Goal: Check status: Check status

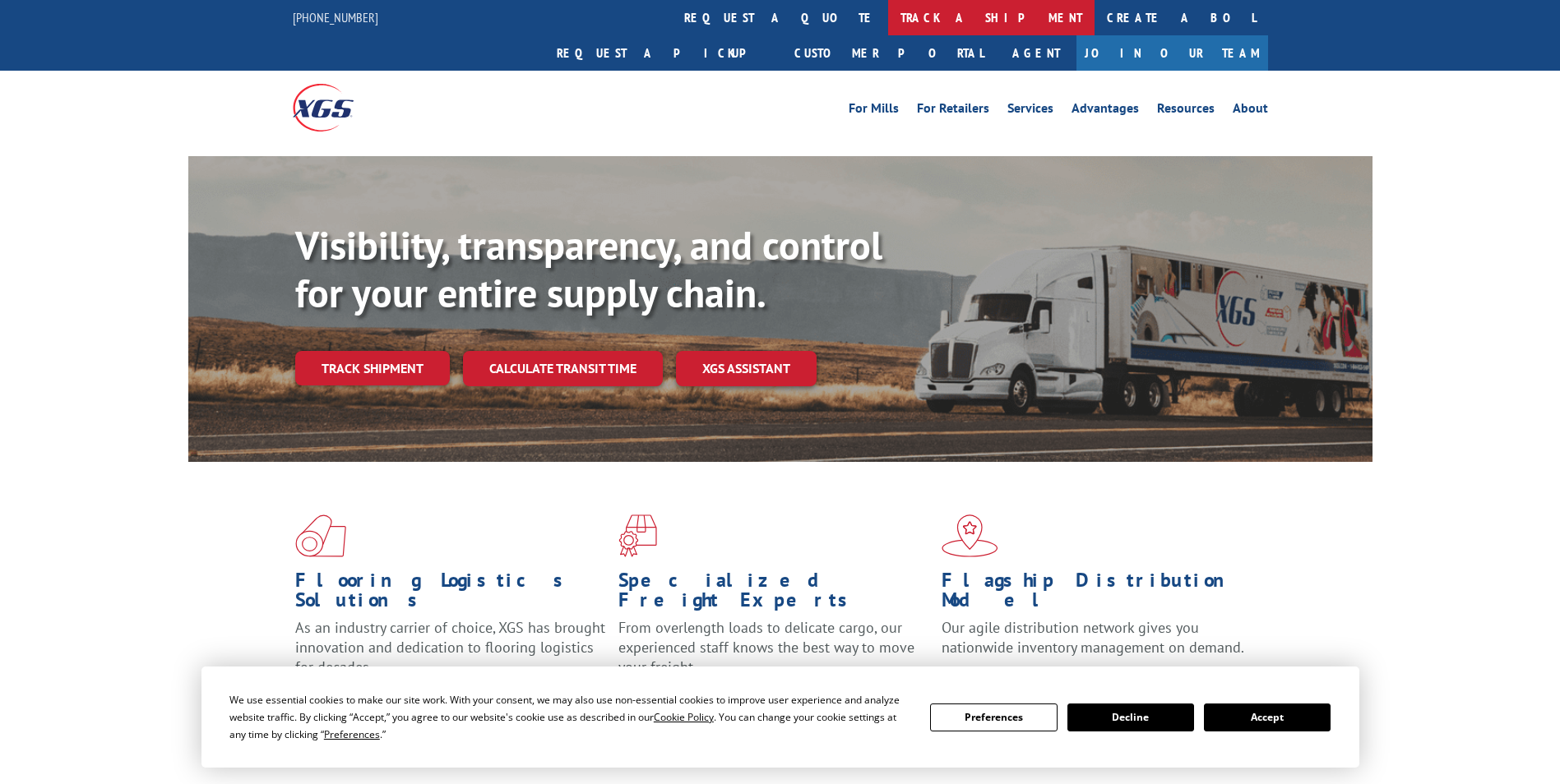
click at [888, 11] on link "track a shipment" at bounding box center [991, 18] width 206 height 35
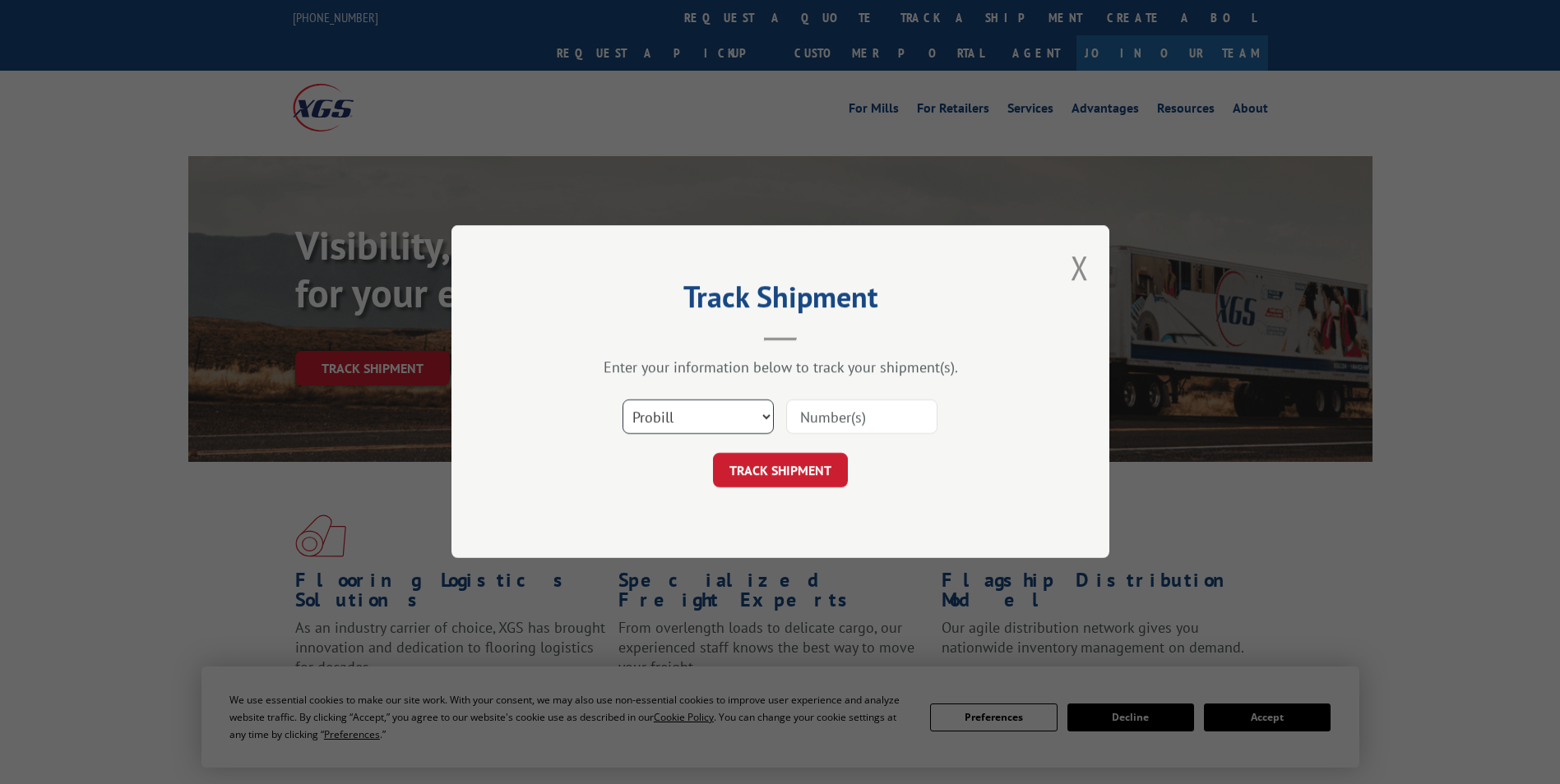
click at [640, 413] on select "Select category... Probill BOL PO" at bounding box center [698, 417] width 151 height 34
select select "bol"
click at [623, 400] on select "Select category... Probill BOL PO" at bounding box center [698, 417] width 151 height 34
click at [845, 422] on input at bounding box center [862, 417] width 151 height 34
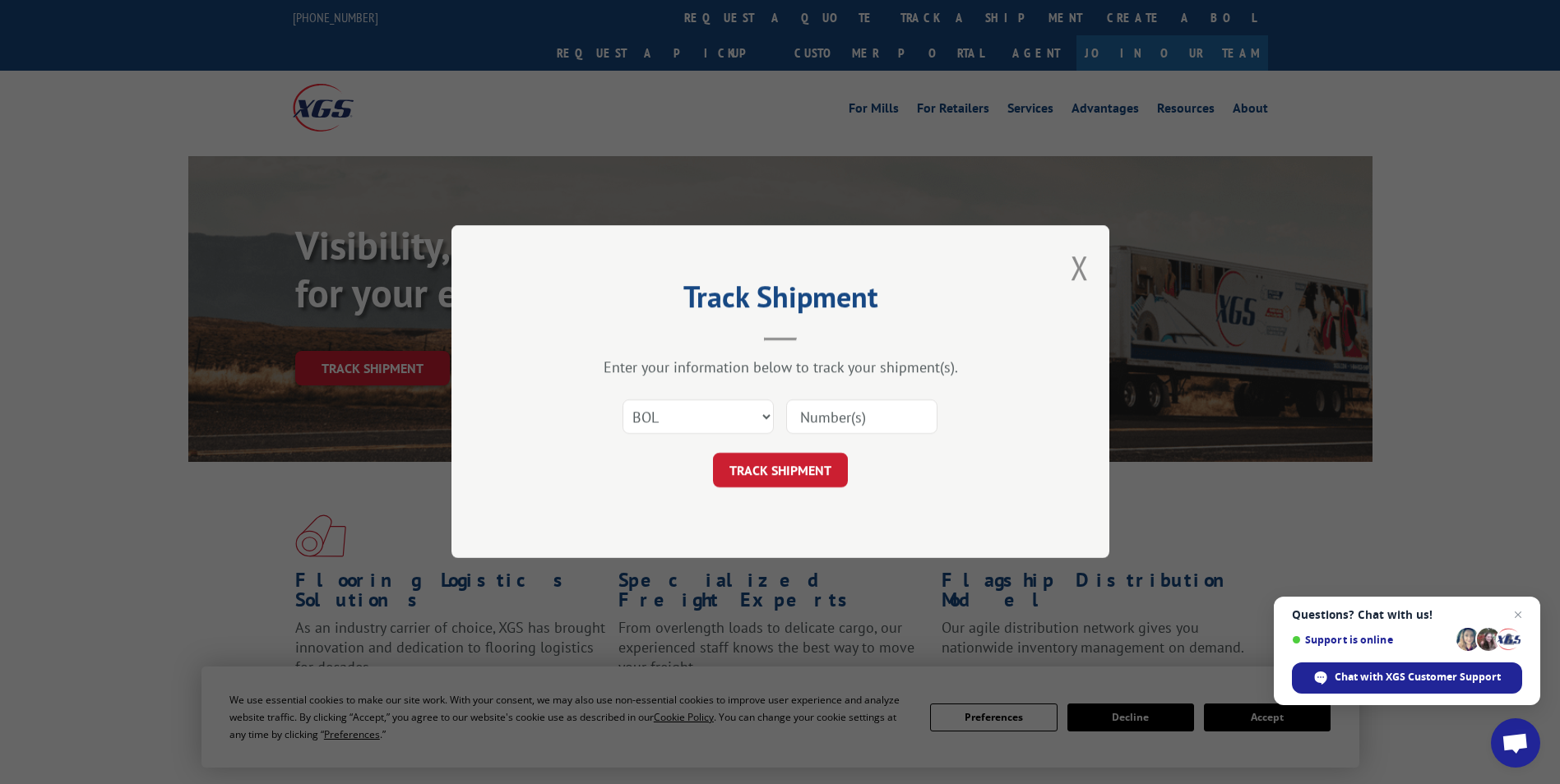
paste input "7041425"
type input "7041425"
click at [785, 475] on button "TRACK SHIPMENT" at bounding box center [781, 470] width 135 height 34
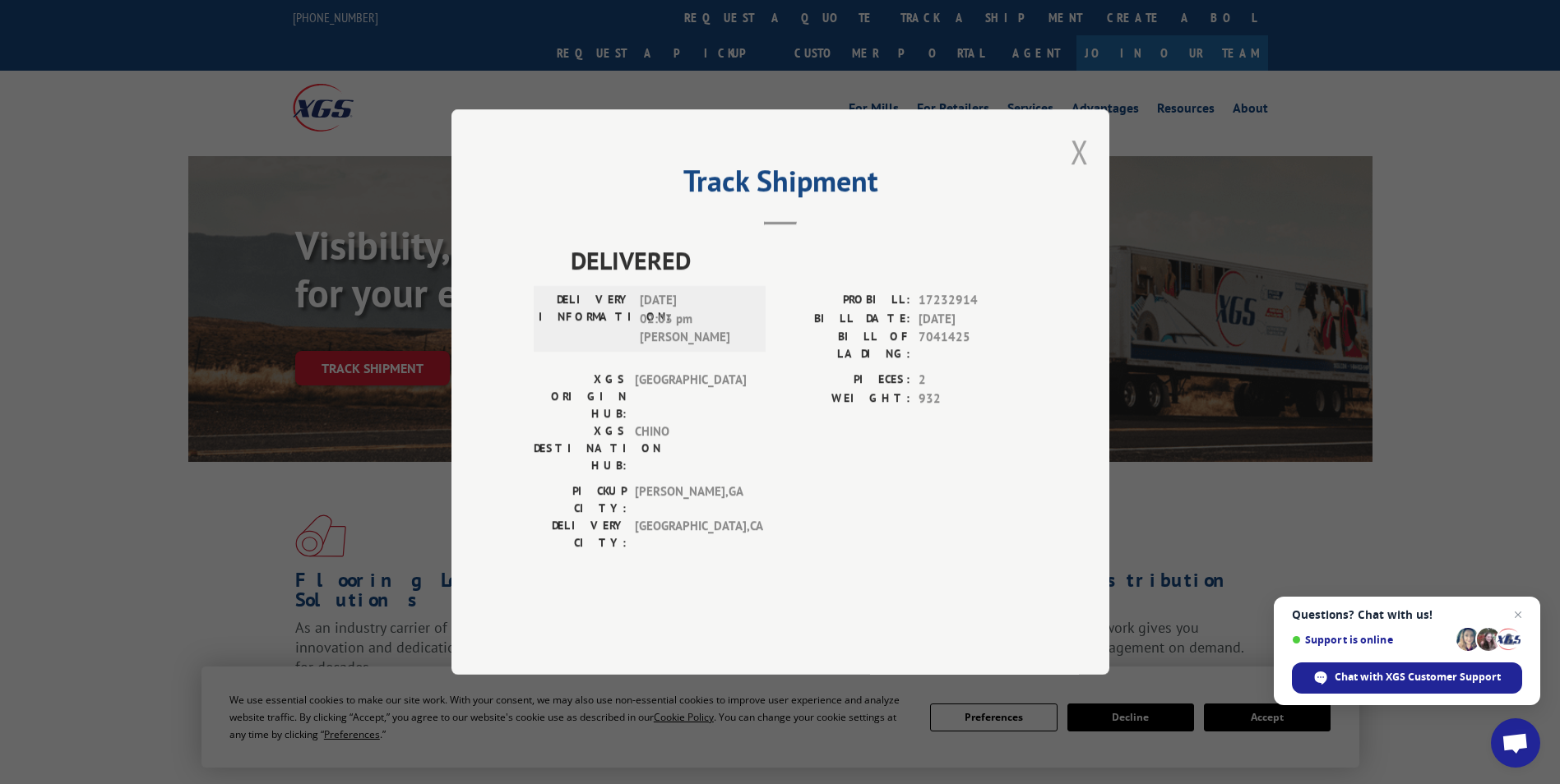
click at [1076, 174] on button "Close modal" at bounding box center [1079, 152] width 18 height 44
